Goal: Check status: Check status

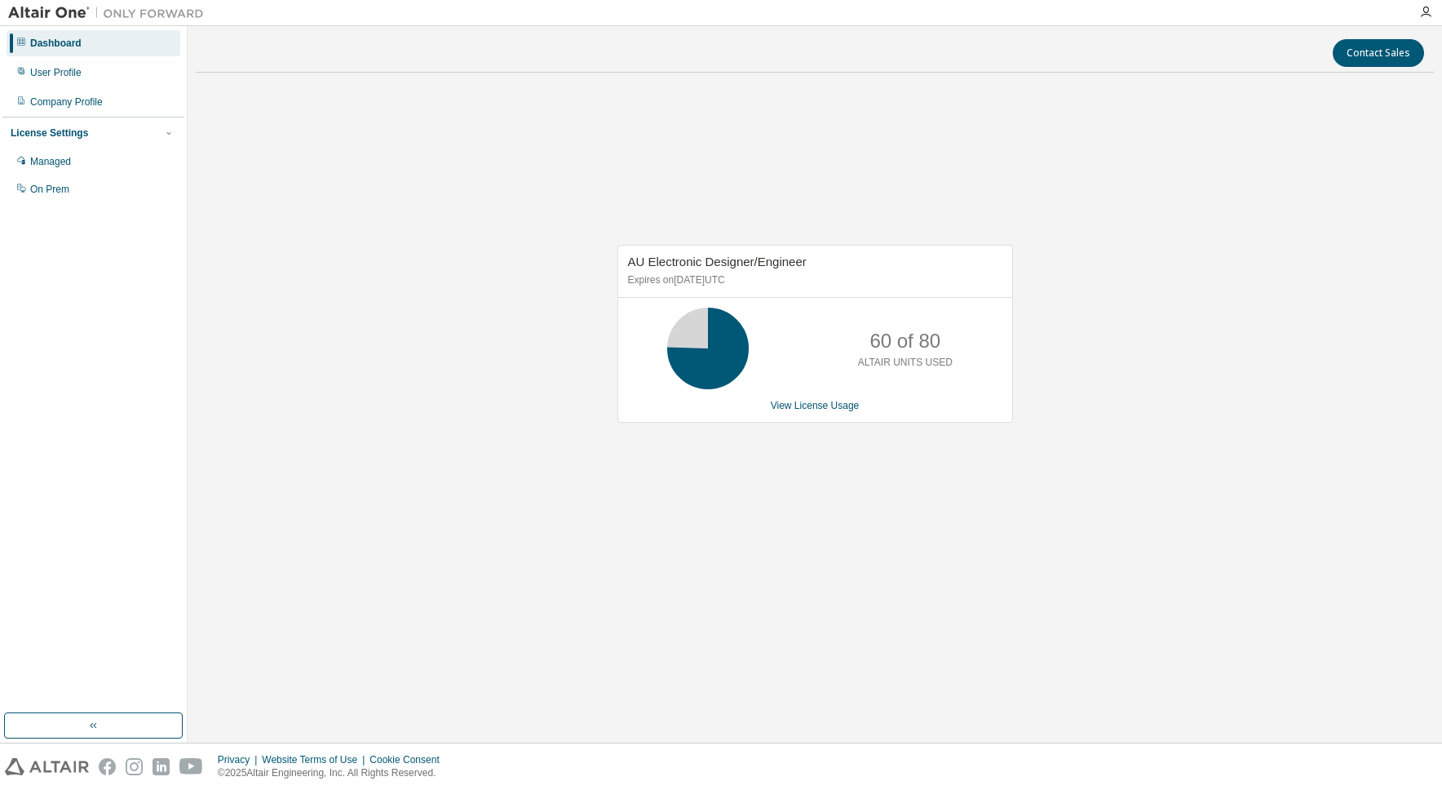
drag, startPoint x: 767, startPoint y: 287, endPoint x: 628, endPoint y: 254, distance: 142.4
click at [628, 254] on div "AU Electronic Designer/Engineer Expires on August 1, 2026 UTC" at bounding box center [815, 272] width 394 height 52
drag, startPoint x: 628, startPoint y: 254, endPoint x: 794, endPoint y: 220, distance: 169.9
click at [794, 220] on div "AU Electronic Designer/Engineer Expires on August 1, 2026 UTC 60 of 80 ALTAIR U…" at bounding box center [815, 342] width 1238 height 513
click at [809, 409] on link "View License Usage" at bounding box center [815, 405] width 89 height 11
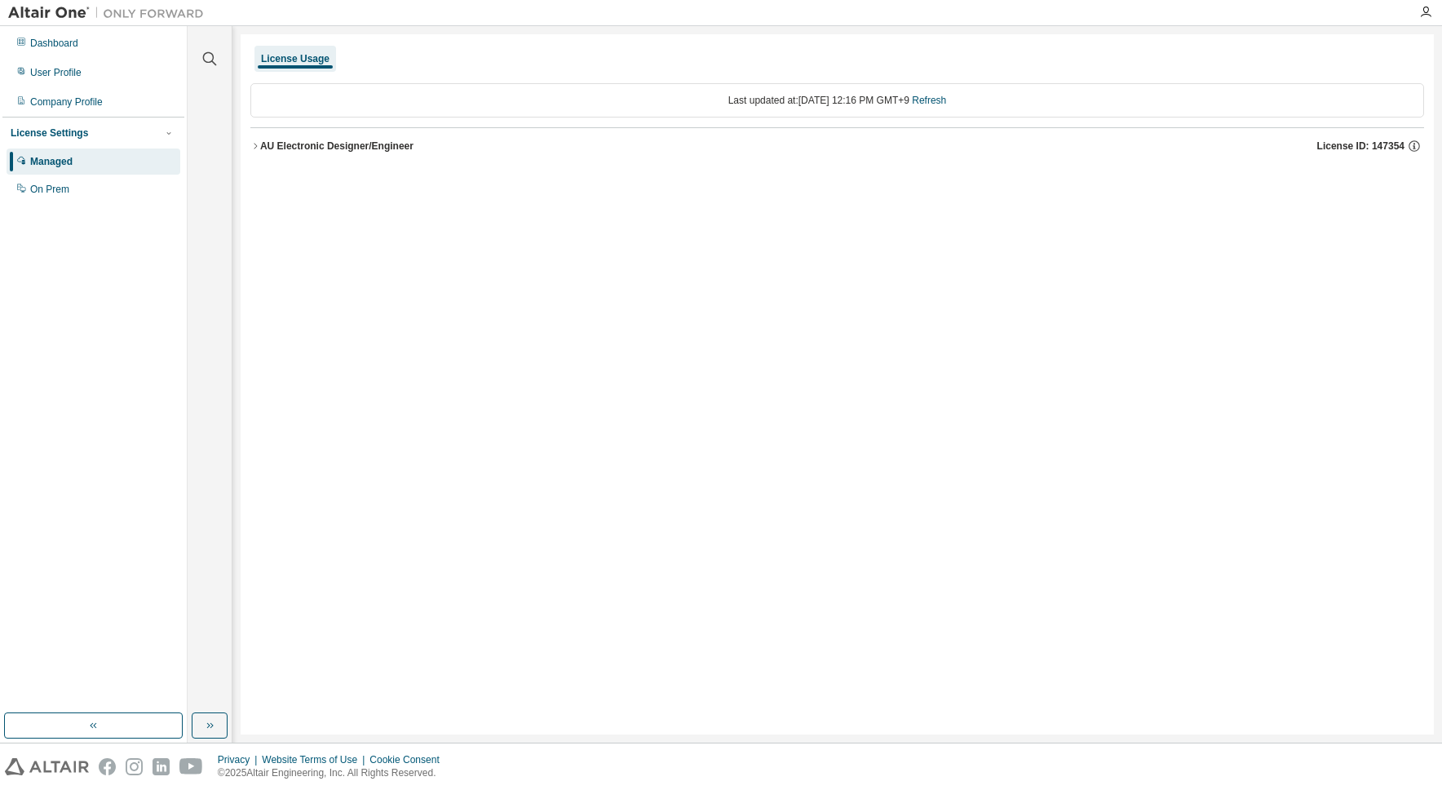
click at [284, 145] on div "AU Electronic Designer/Engineer" at bounding box center [336, 145] width 153 height 13
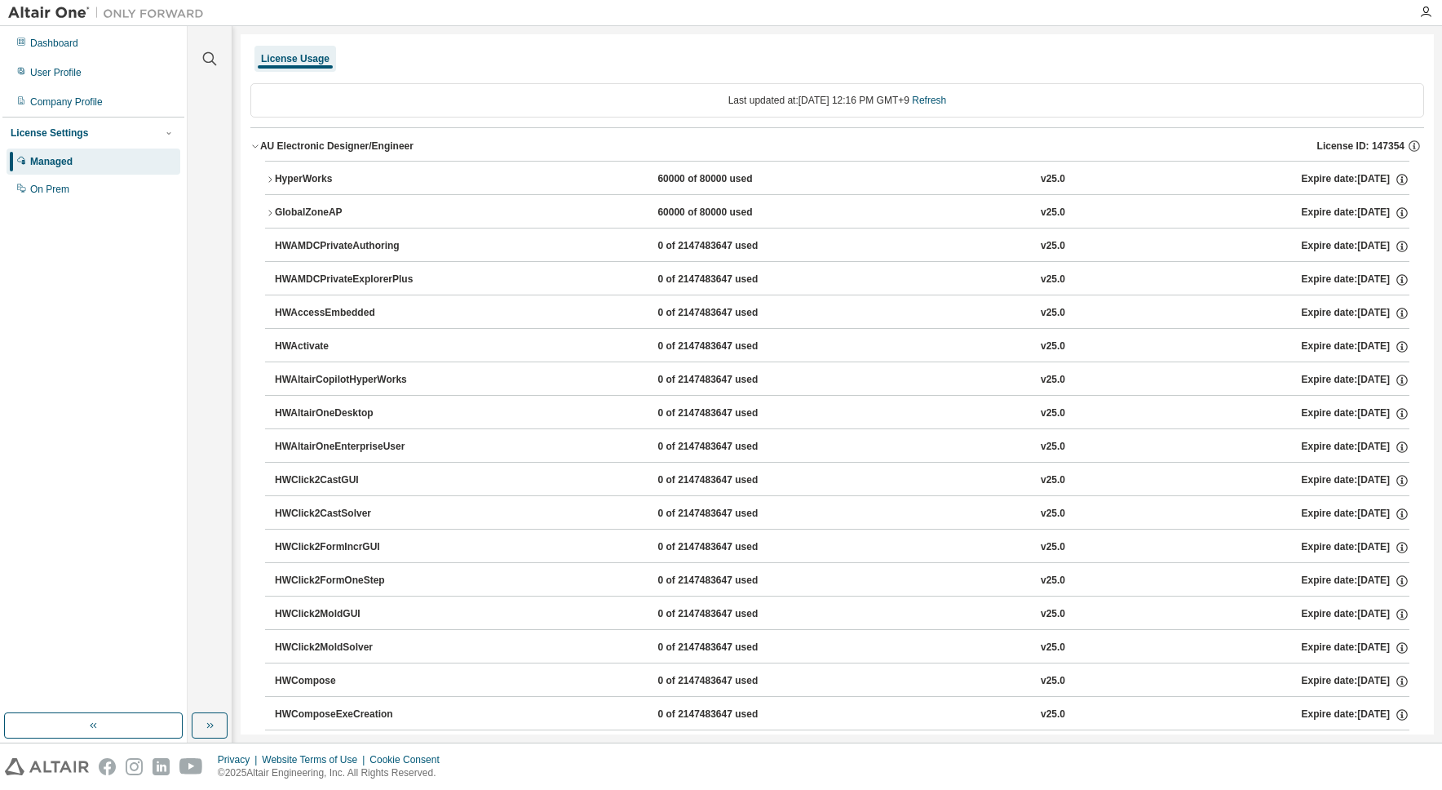
click at [357, 161] on button "HyperWorks 60000 of 80000 used v25.0 Expire date: 2026-08-01" at bounding box center [837, 179] width 1144 height 36
